Goal: Connect with others: Participate in discussion

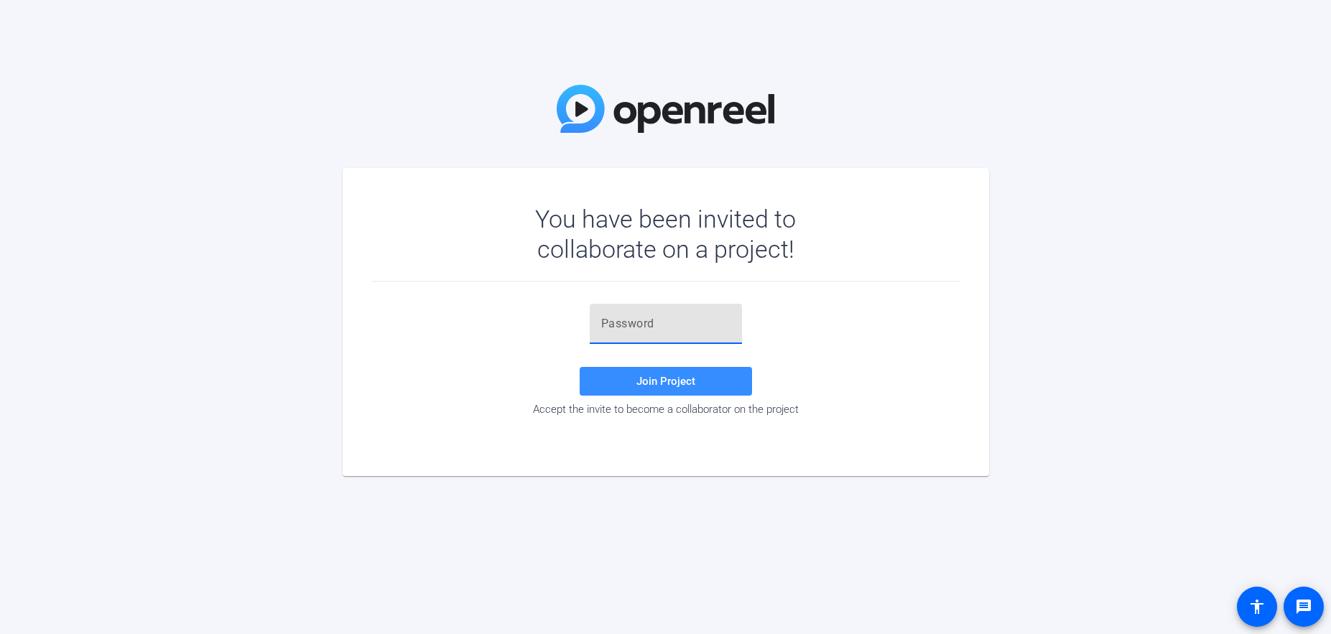
click at [630, 325] on input "text" at bounding box center [665, 323] width 129 height 17
paste input "oL[nr("
type input "oL[nr("
click at [639, 376] on span "Join Project" at bounding box center [665, 381] width 59 height 13
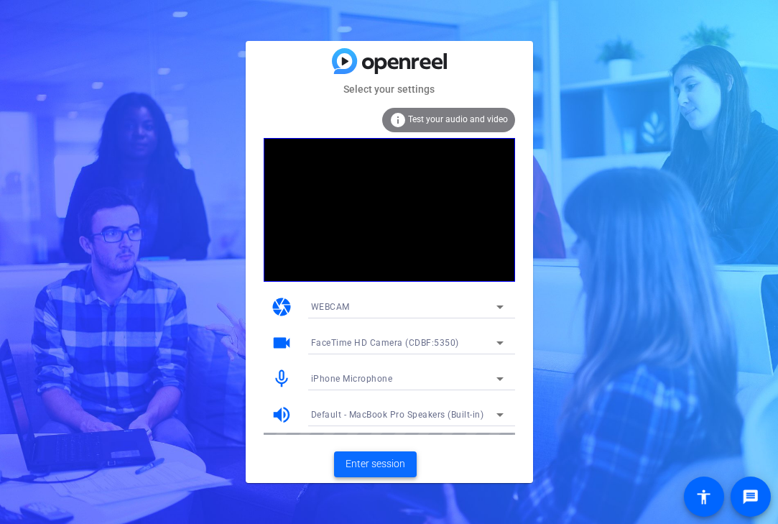
click at [379, 464] on span "Enter session" at bounding box center [376, 463] width 60 height 15
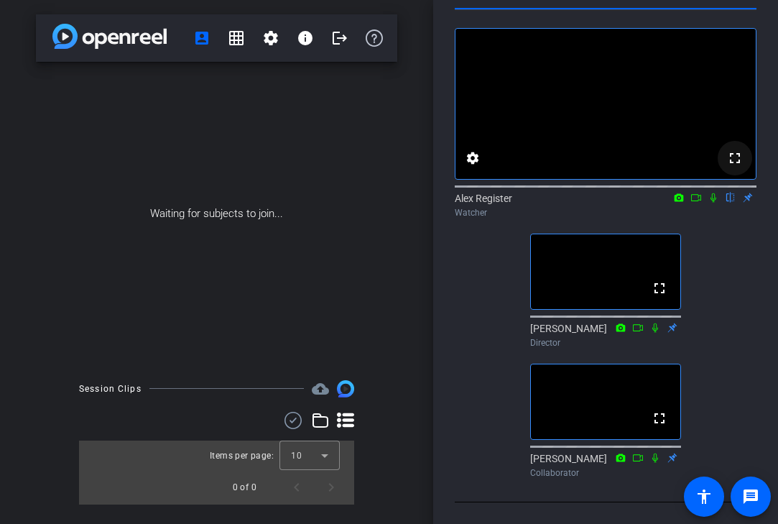
scroll to position [46, 0]
click at [712, 203] on icon at bounding box center [713, 198] width 11 height 10
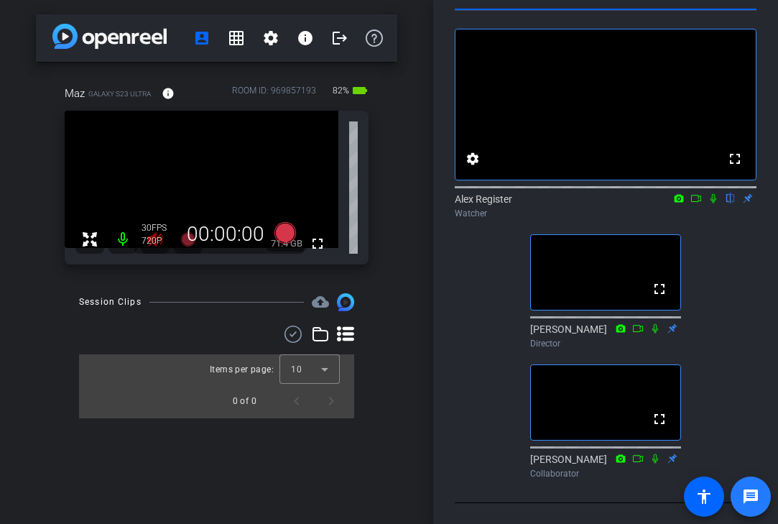
click at [744, 496] on mat-icon "message" at bounding box center [750, 496] width 17 height 17
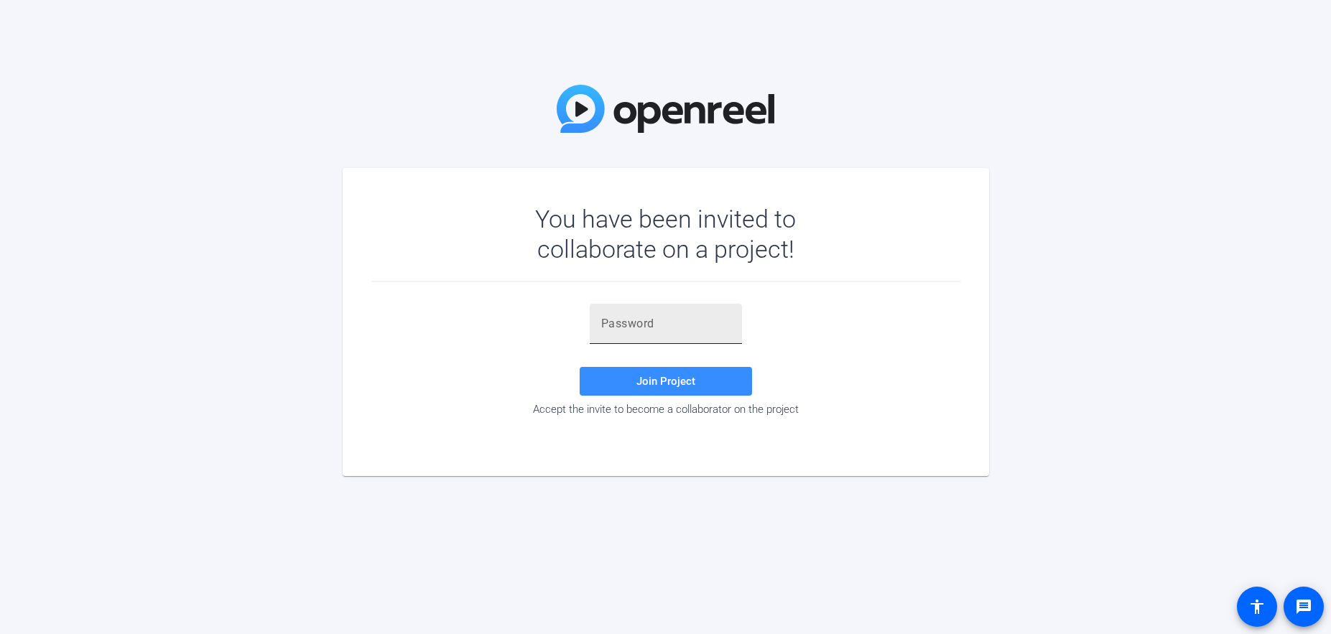
click at [654, 328] on input "text" at bounding box center [665, 323] width 129 height 17
paste input "oL[nr("
type input "oL[nr("
click at [643, 374] on span at bounding box center [666, 381] width 172 height 34
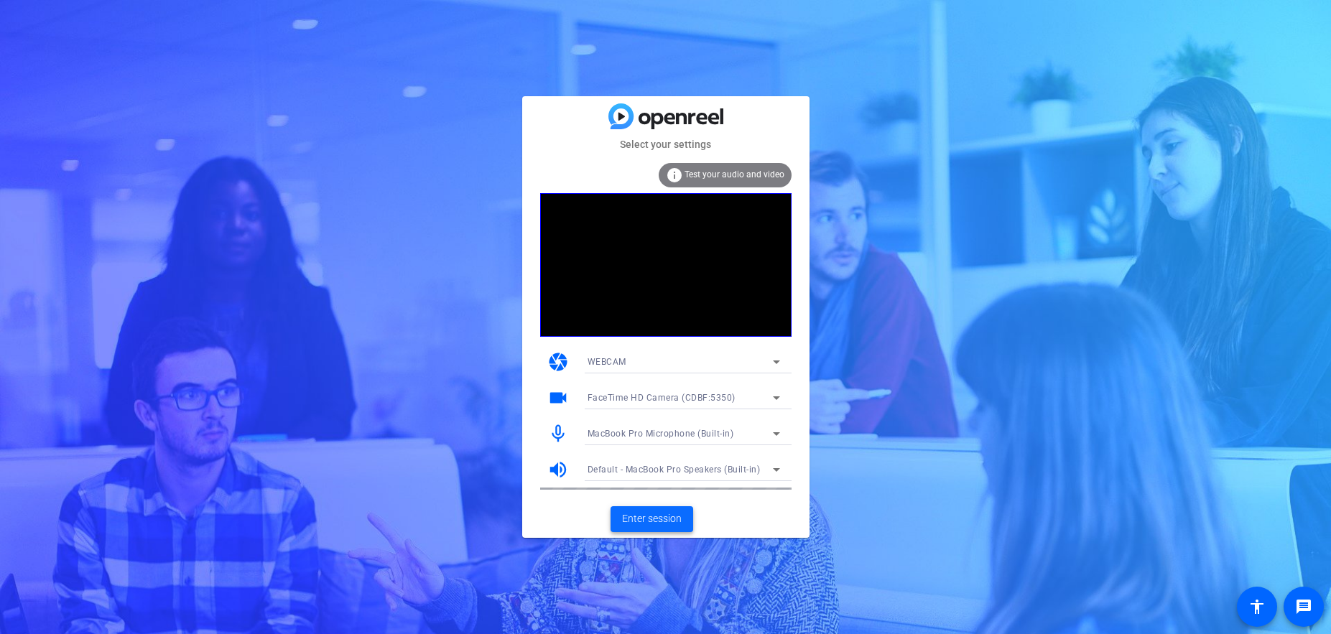
click at [657, 521] on span "Enter session" at bounding box center [652, 518] width 60 height 15
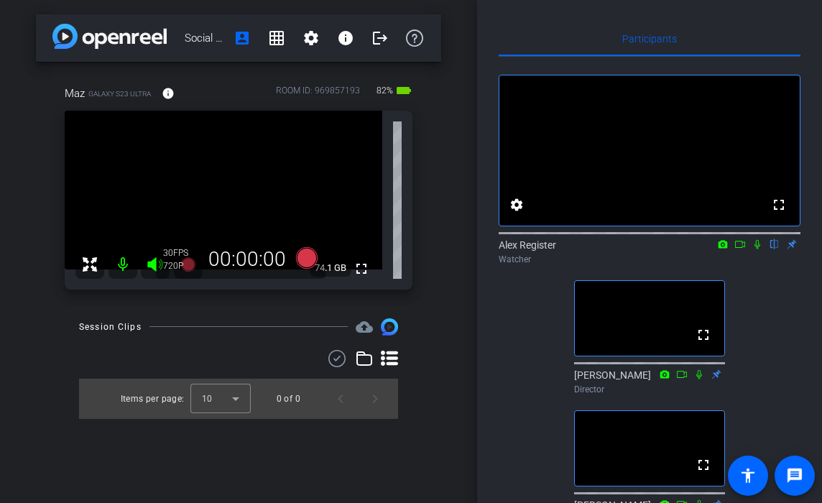
click at [721, 248] on icon at bounding box center [722, 244] width 9 height 8
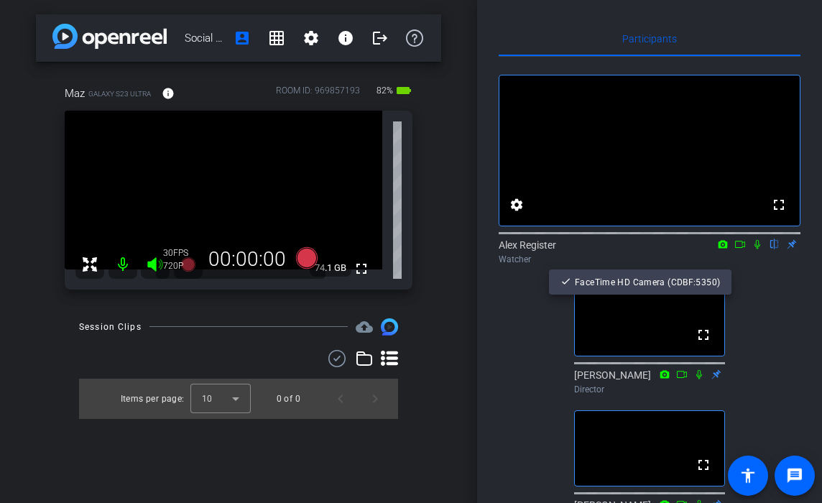
click at [721, 266] on div at bounding box center [411, 251] width 822 height 503
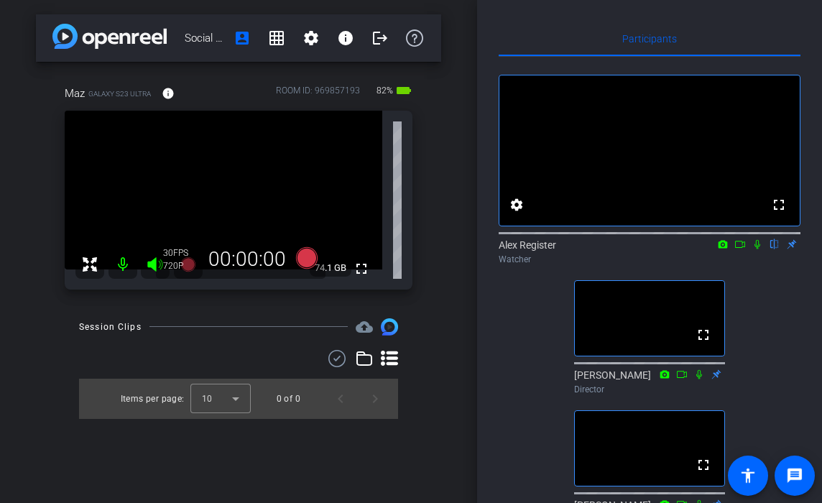
click at [744, 249] on icon at bounding box center [739, 244] width 11 height 10
click at [756, 248] on icon at bounding box center [757, 244] width 8 height 8
click at [721, 249] on icon at bounding box center [722, 244] width 11 height 10
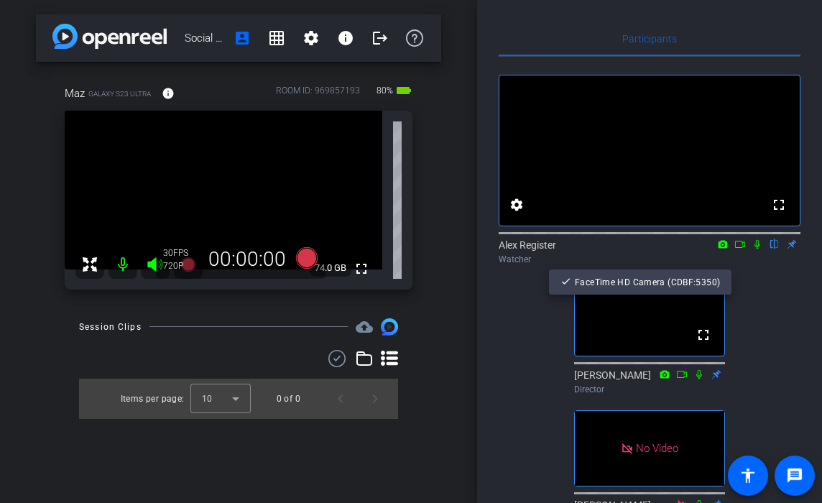
click at [743, 261] on div at bounding box center [411, 251] width 822 height 503
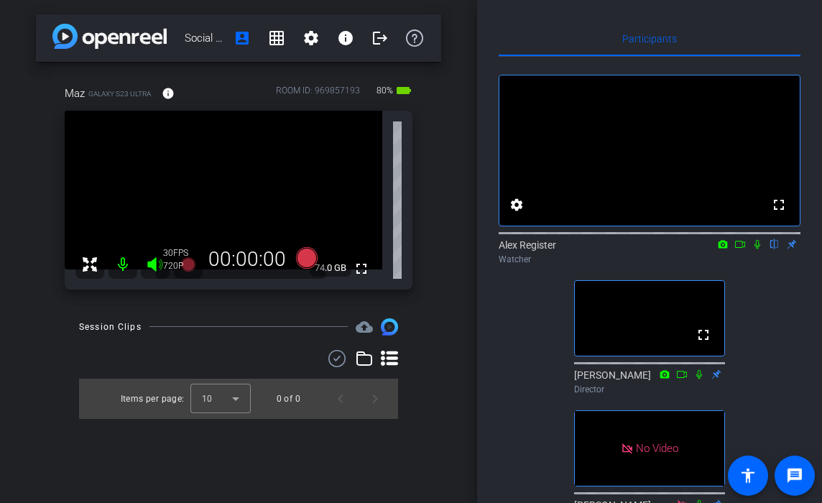
click at [740, 249] on icon at bounding box center [739, 244] width 11 height 10
